Goal: Information Seeking & Learning: Learn about a topic

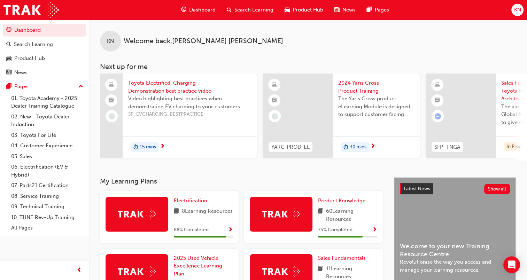
click at [239, 6] on span "Search Learning" at bounding box center [254, 10] width 39 height 8
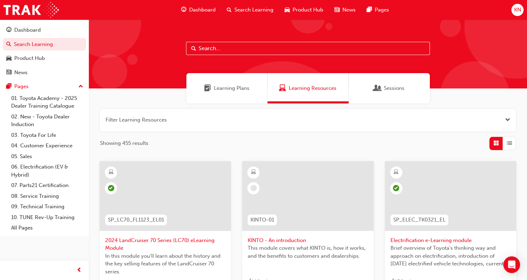
click at [245, 52] on input "text" at bounding box center [308, 48] width 244 height 13
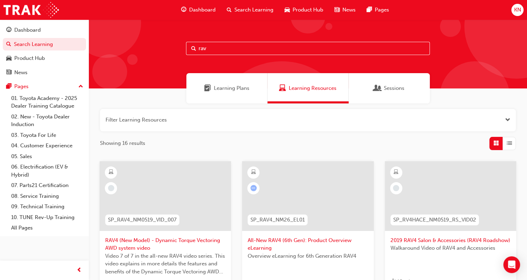
type input "rav"
click at [286, 231] on div at bounding box center [308, 202] width 120 height 70
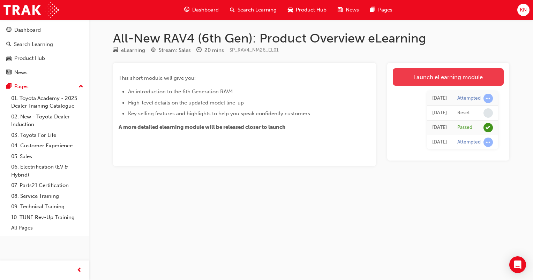
click at [442, 81] on link "Launch eLearning module" at bounding box center [447, 76] width 111 height 17
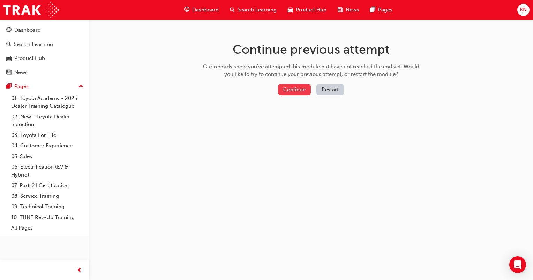
click at [303, 90] on button "Continue" at bounding box center [294, 90] width 33 height 12
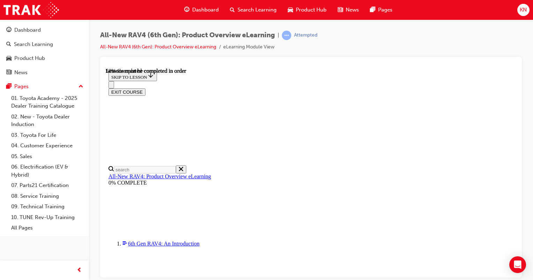
scroll to position [845, 0]
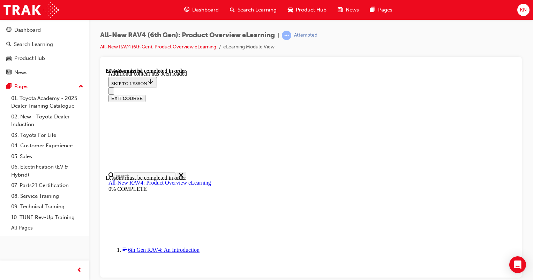
scroll to position [1127, 0]
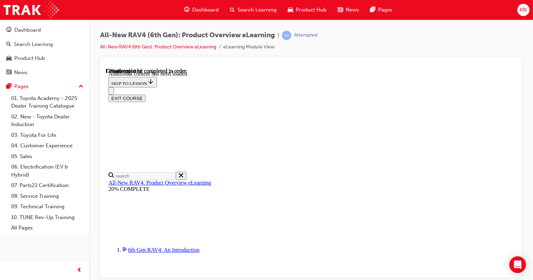
scroll to position [935, 12]
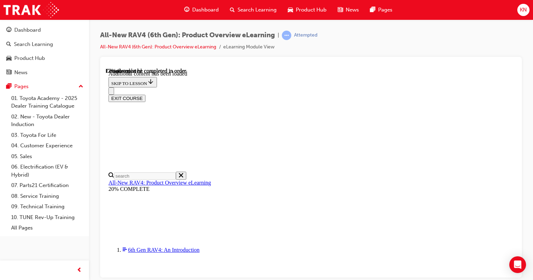
scroll to position [970, 12]
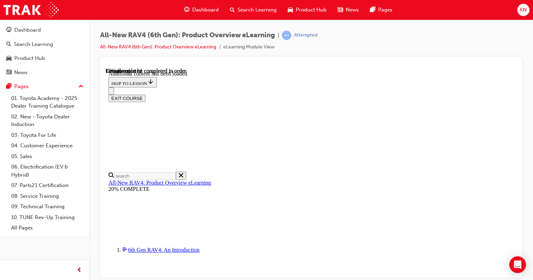
scroll to position [1094, 12]
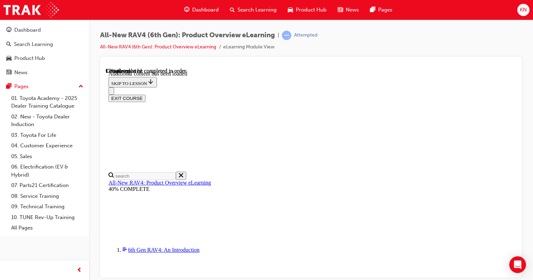
scroll to position [63, 0]
